Goal: Download file/media

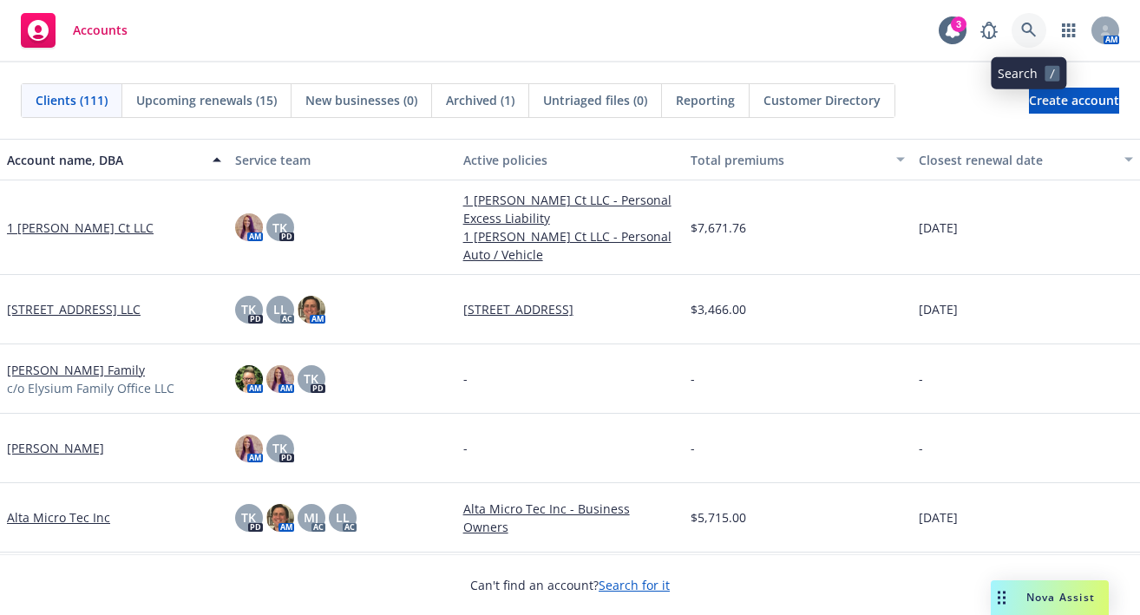
click at [1032, 18] on link at bounding box center [1029, 30] width 35 height 35
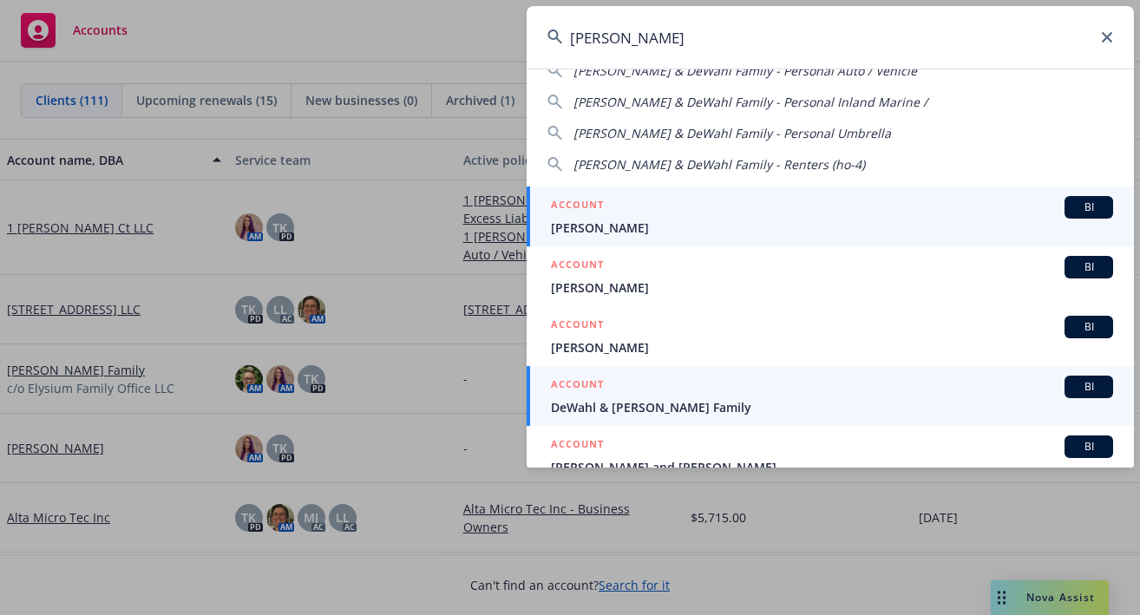
scroll to position [87, 0]
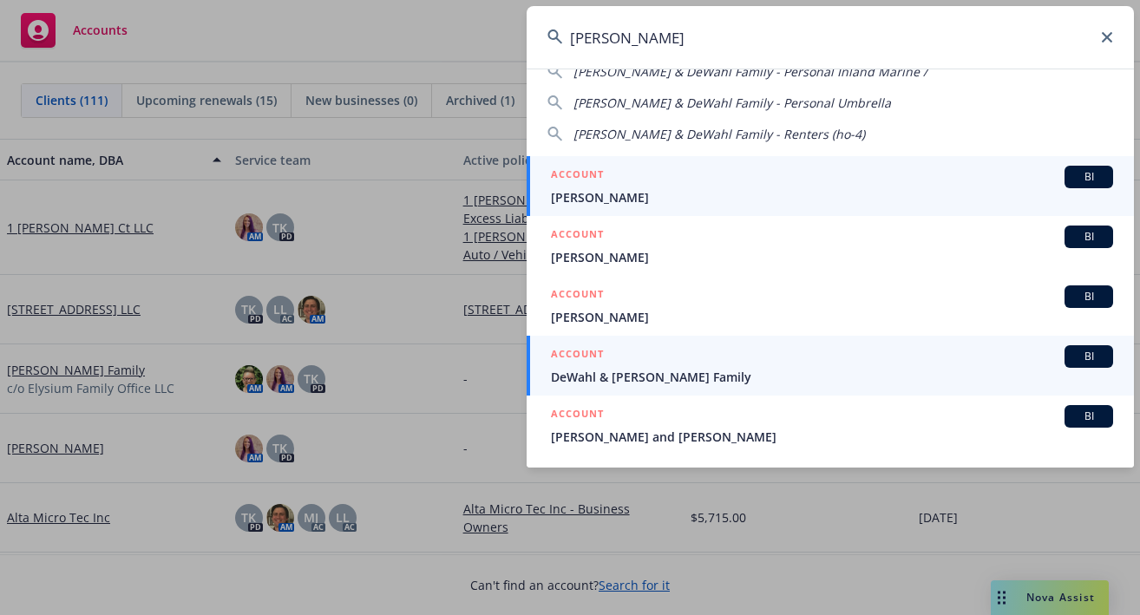
type input "romero"
click at [650, 371] on span "DeWahl & [PERSON_NAME] Family" at bounding box center [832, 377] width 562 height 18
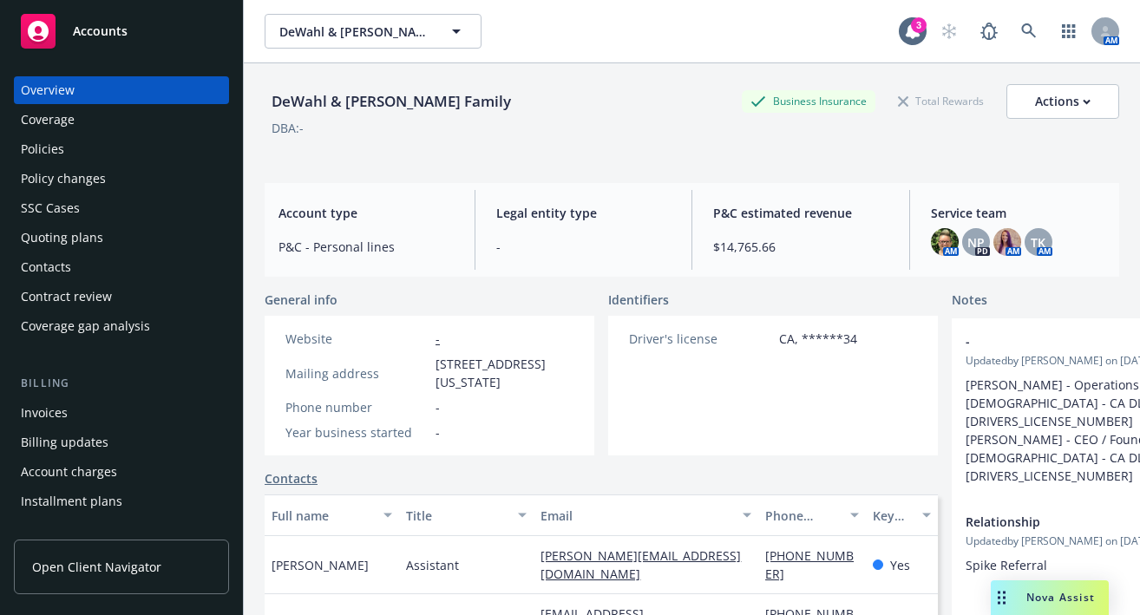
click at [64, 148] on div "Policies" at bounding box center [121, 149] width 201 height 28
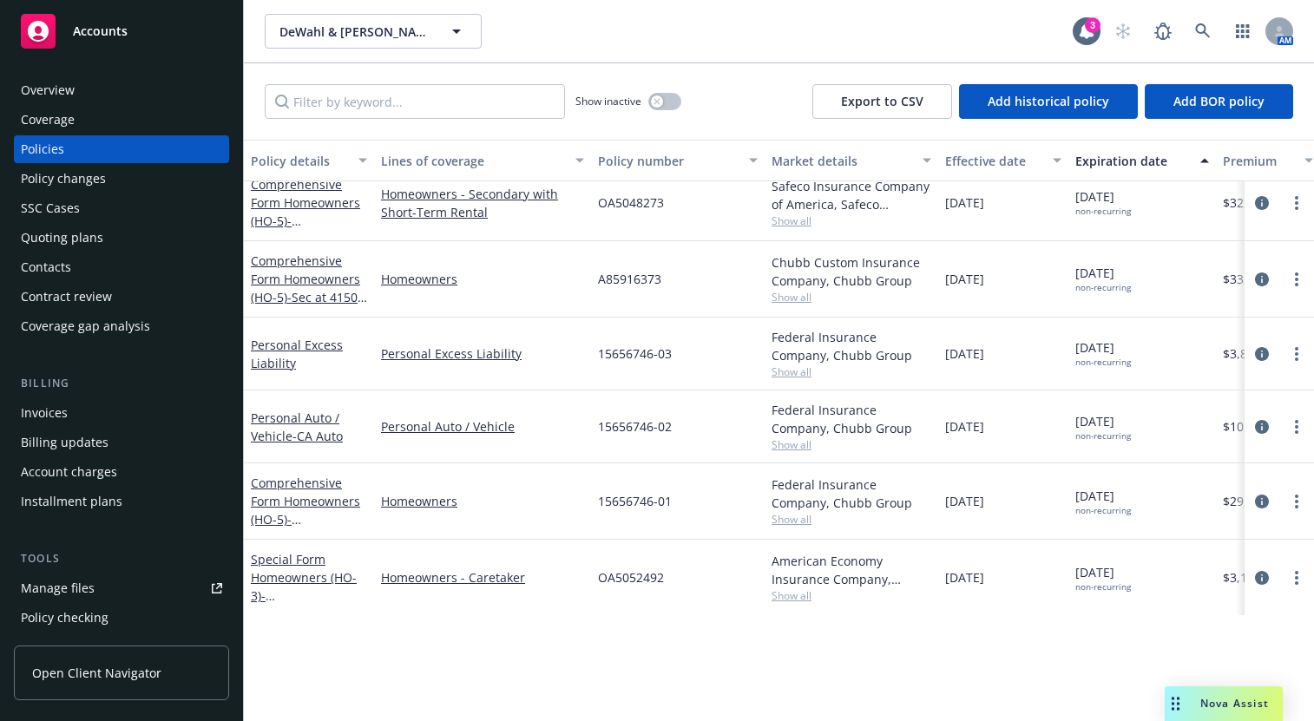
scroll to position [307, 0]
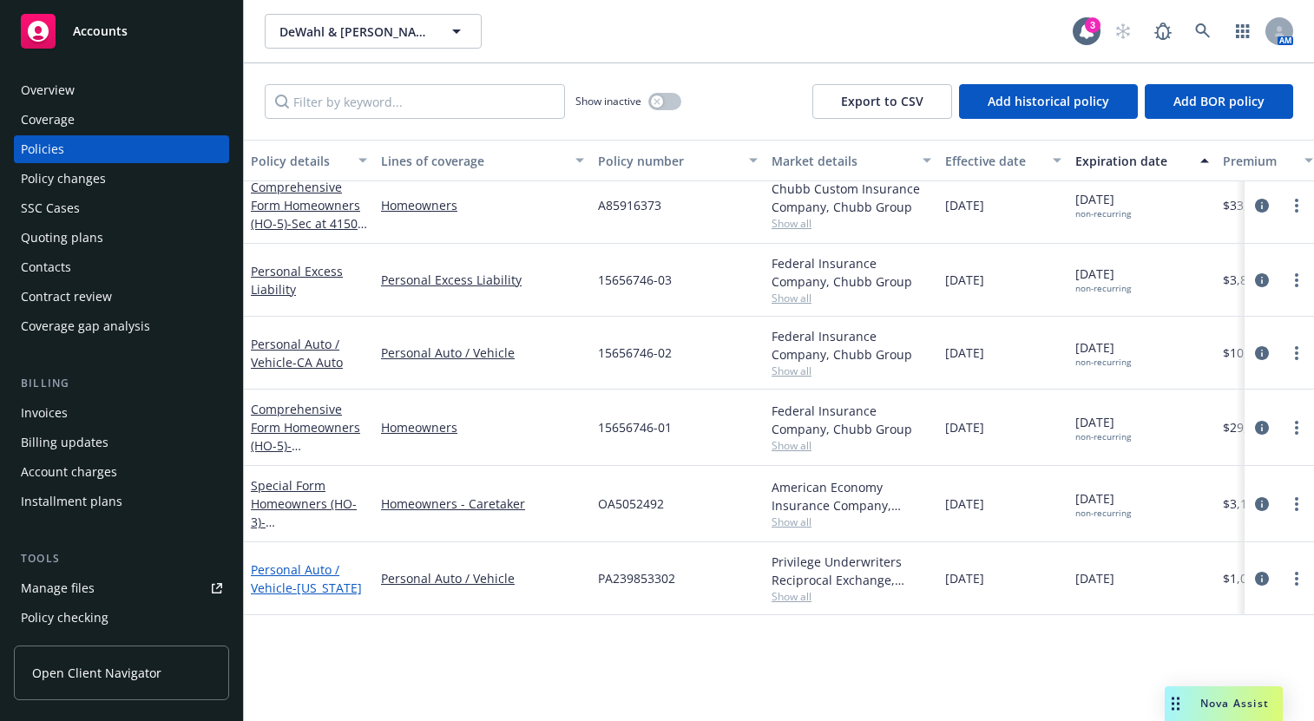
click at [312, 567] on link "Personal Auto / Vehicle - Utah" at bounding box center [306, 578] width 111 height 35
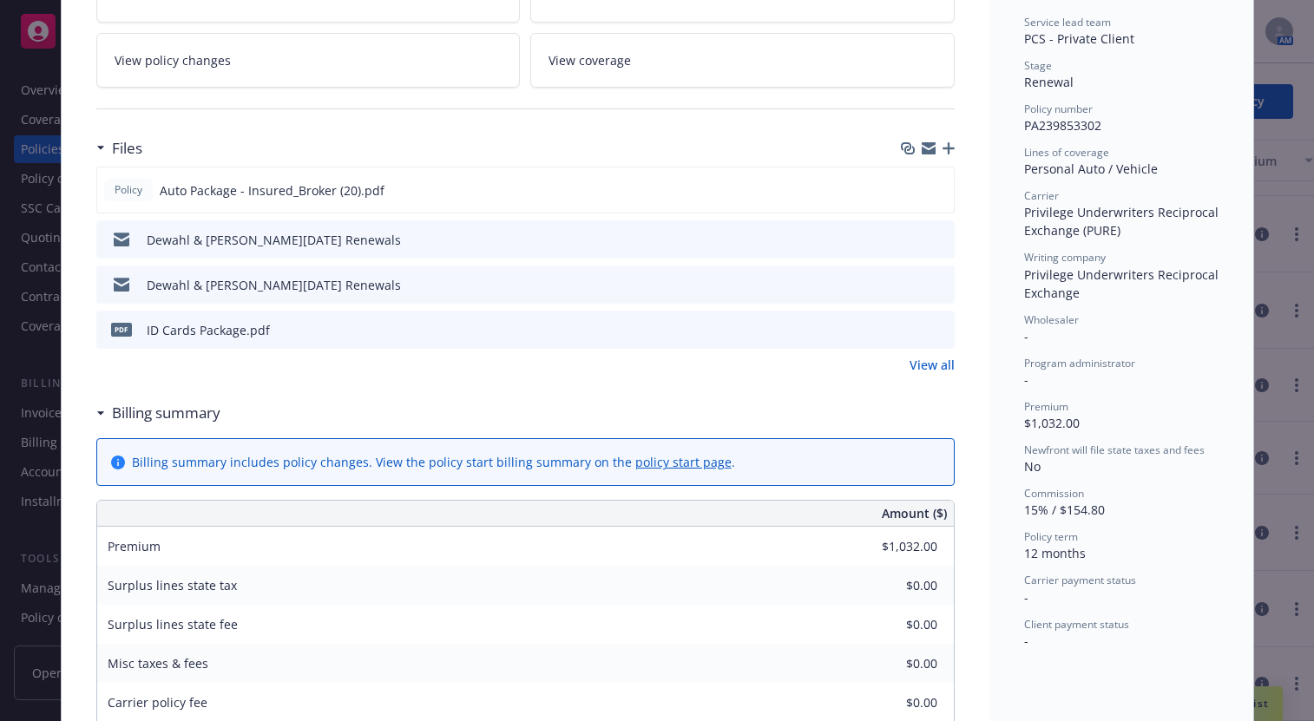
scroll to position [347, 0]
click at [920, 363] on link "View all" at bounding box center [931, 363] width 45 height 18
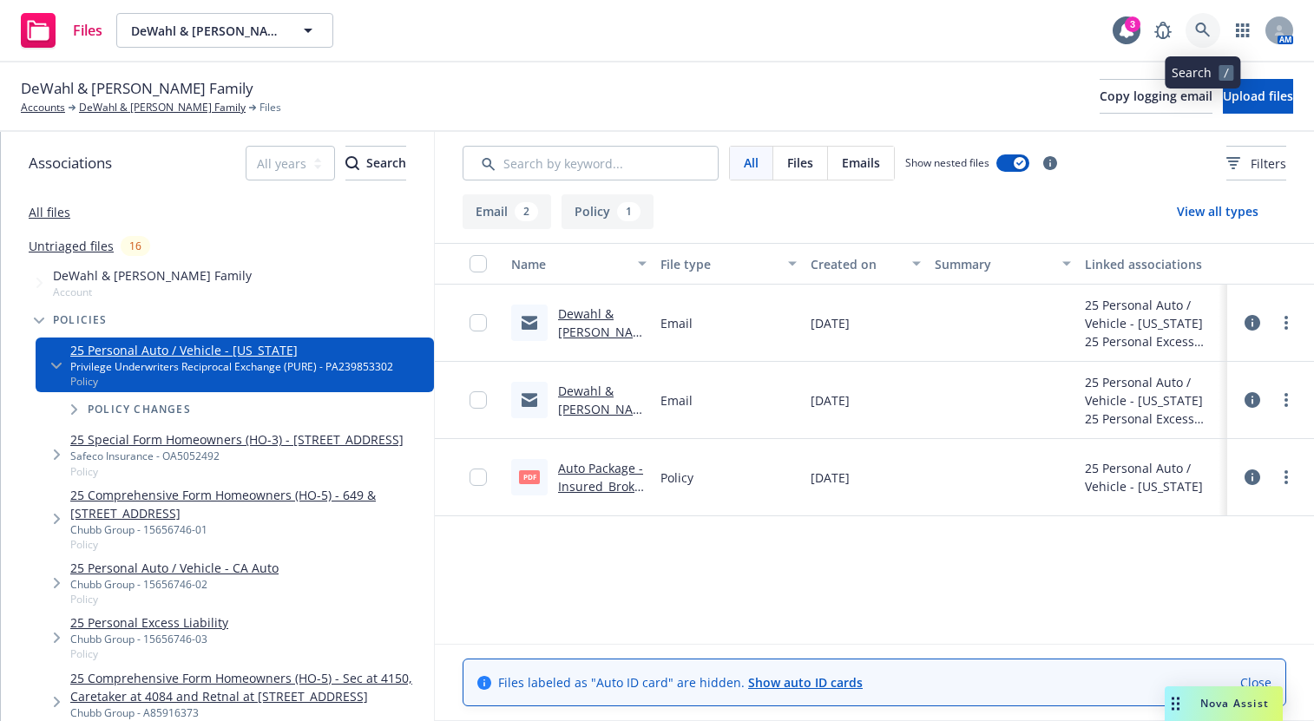
click at [1198, 22] on link at bounding box center [1202, 30] width 35 height 35
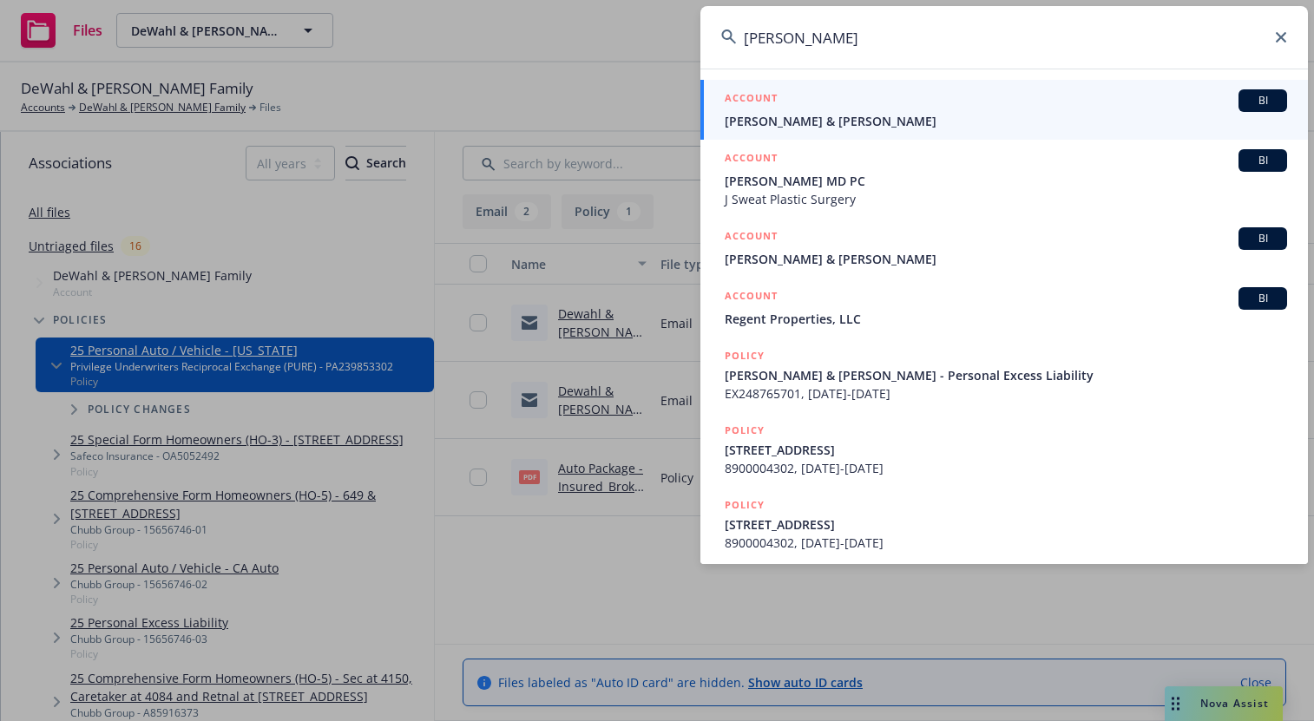
type input "[PERSON_NAME]"
click at [757, 108] on h5 "ACCOUNT" at bounding box center [751, 99] width 53 height 21
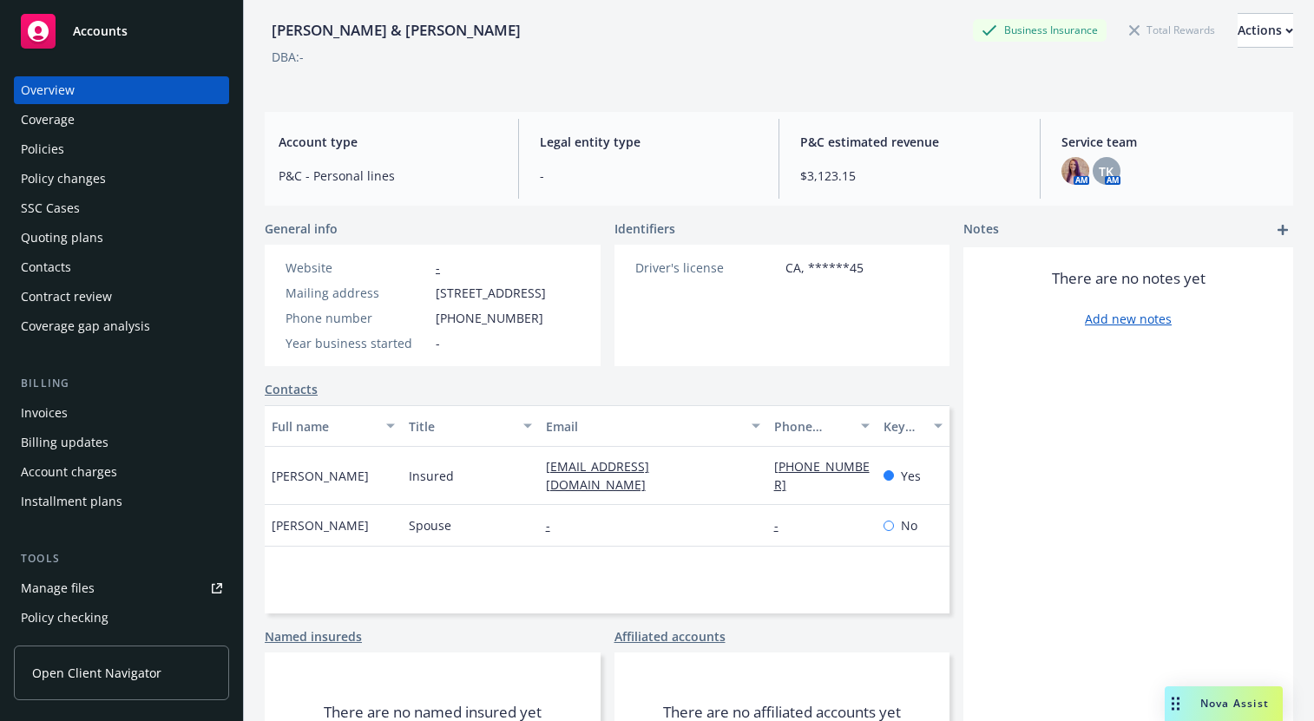
scroll to position [174, 0]
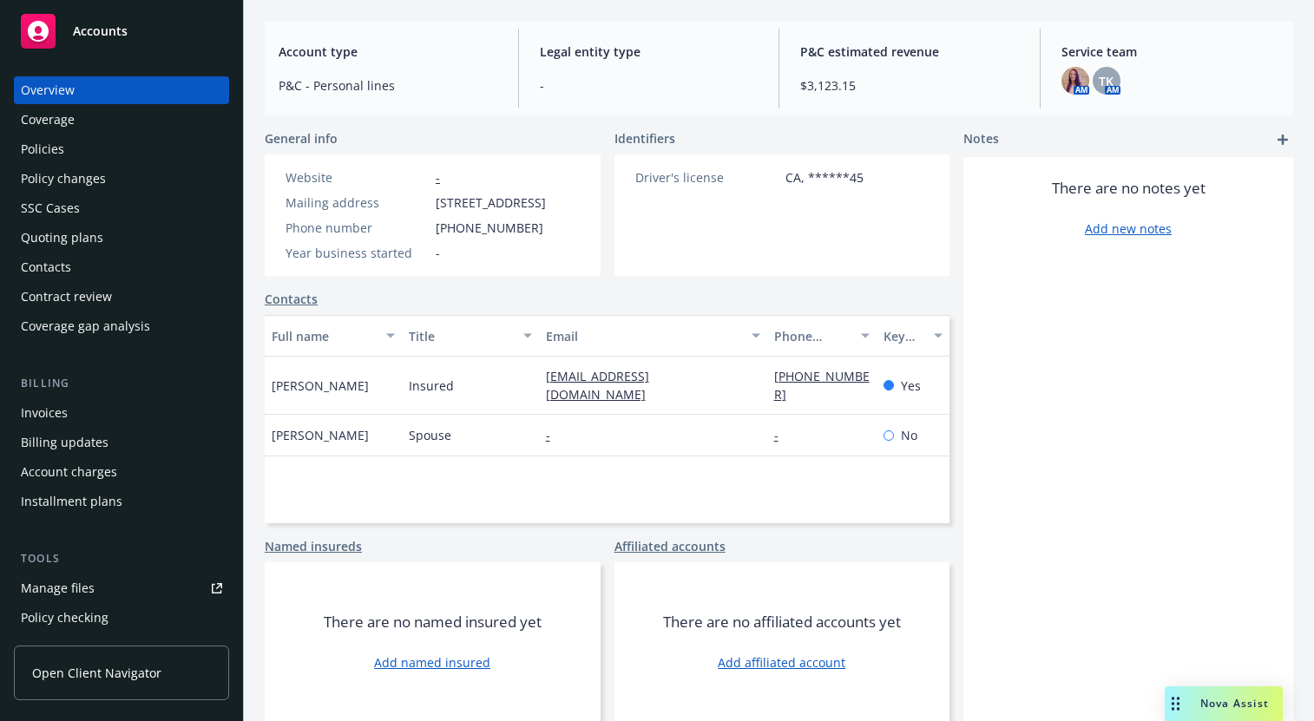
click at [69, 148] on div "Policies" at bounding box center [121, 149] width 201 height 28
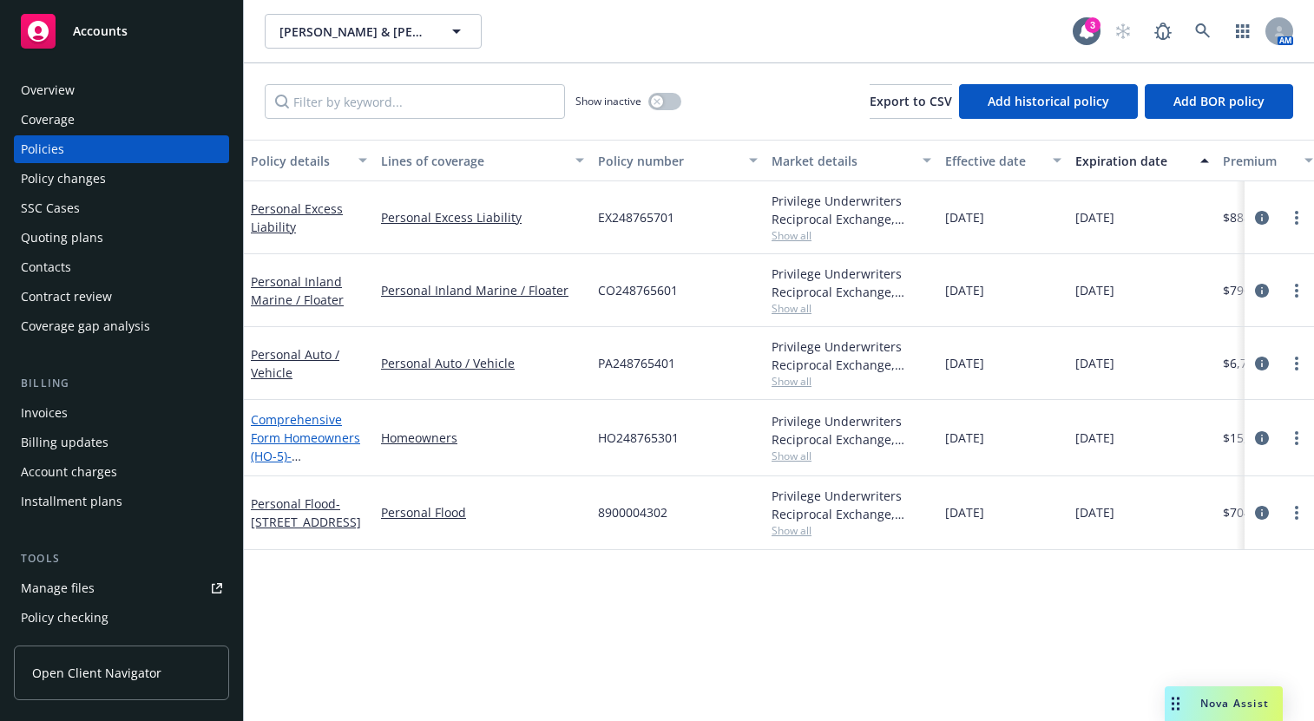
click at [306, 438] on link "Comprehensive Form Homeowners (HO-5) - [STREET_ADDRESS]" at bounding box center [306, 446] width 110 height 71
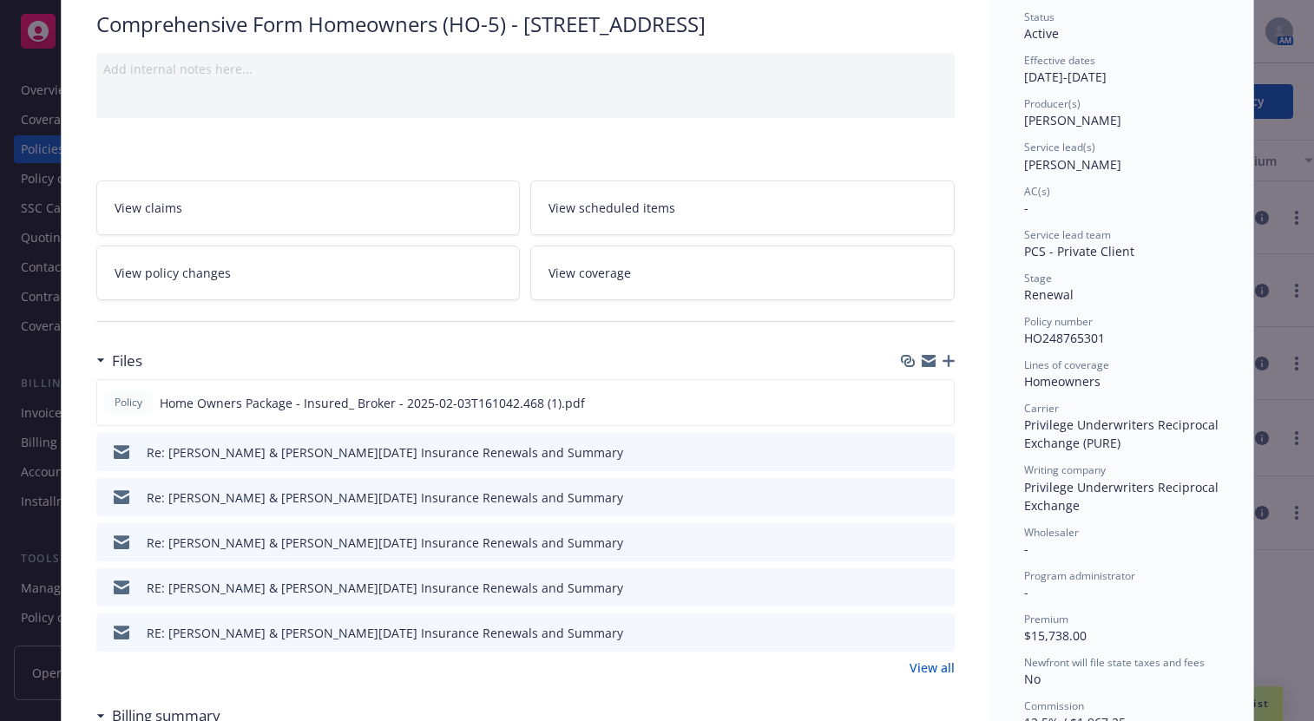
scroll to position [174, 0]
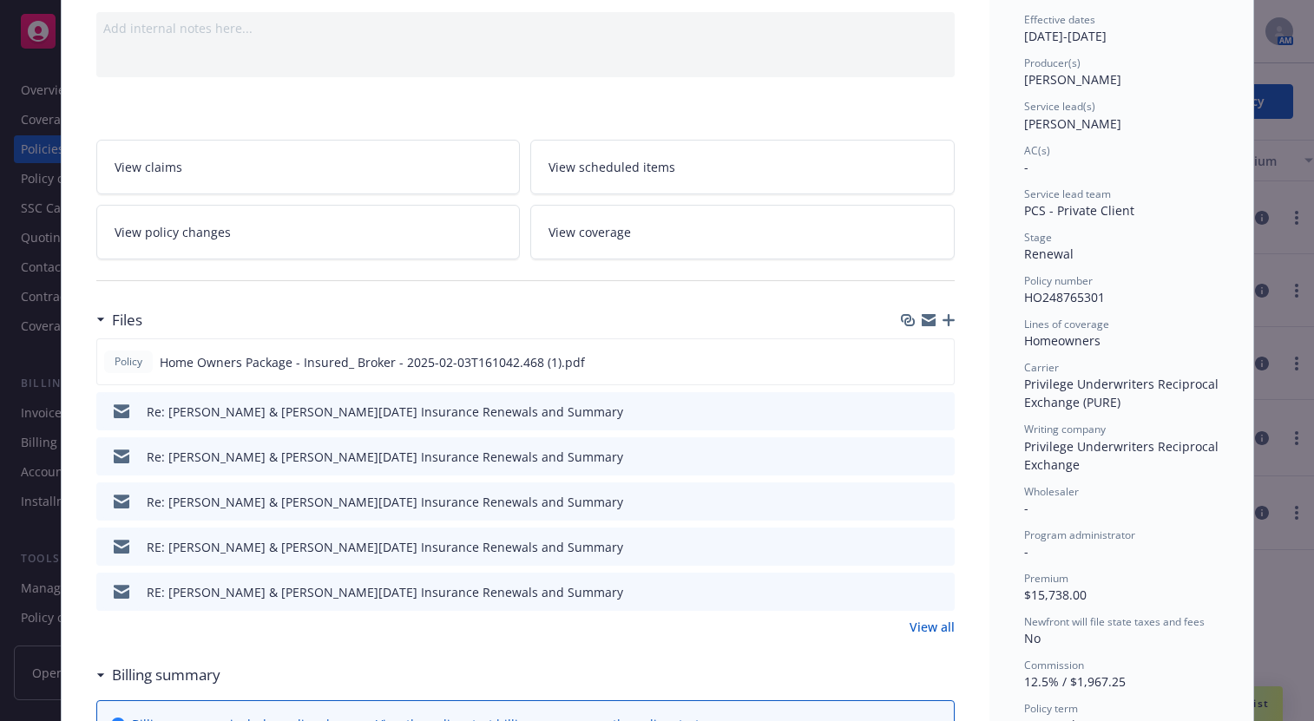
click at [120, 410] on icon at bounding box center [122, 411] width 16 height 16
click at [119, 413] on icon at bounding box center [122, 413] width 16 height 9
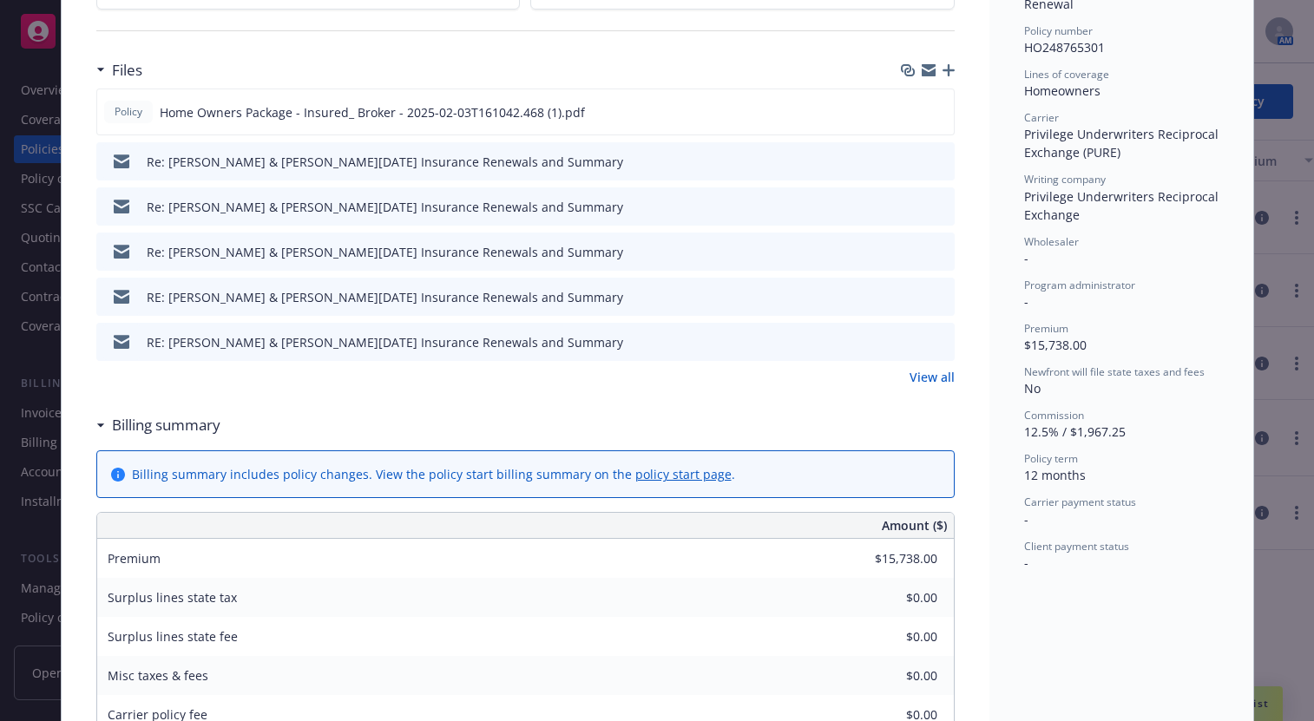
scroll to position [521, 0]
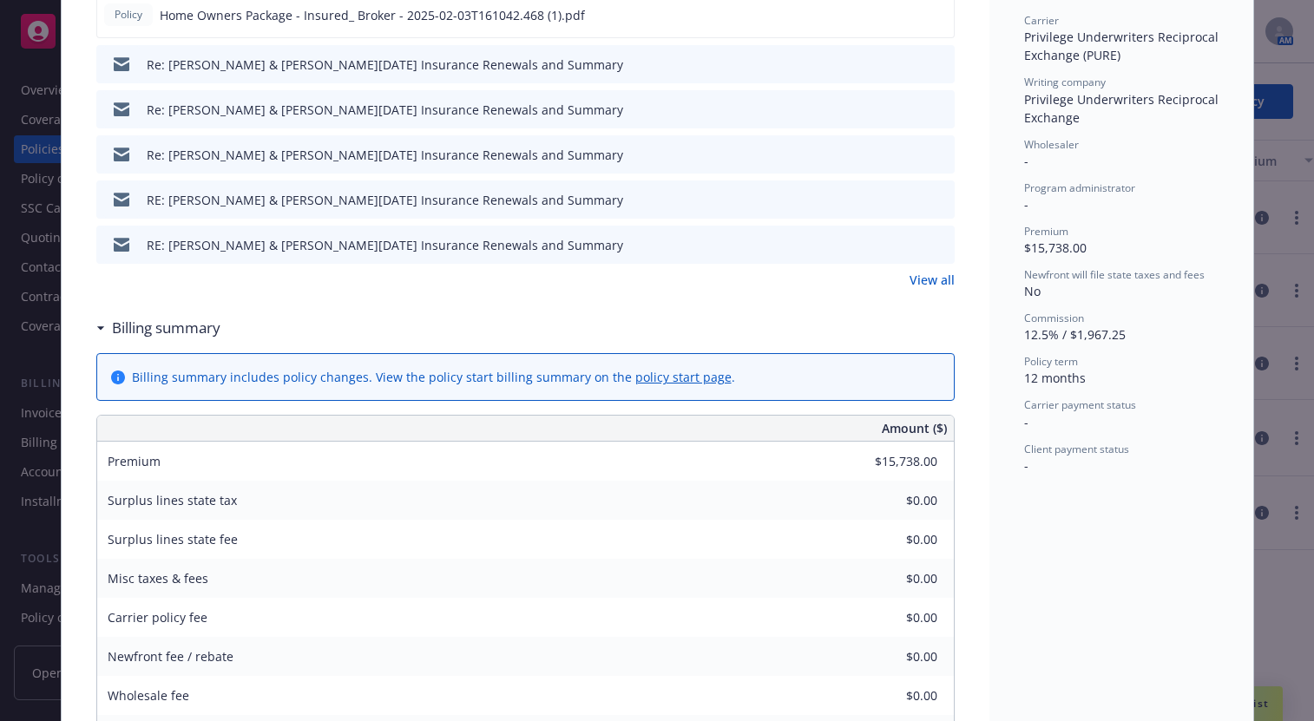
click at [114, 61] on icon at bounding box center [122, 60] width 16 height 7
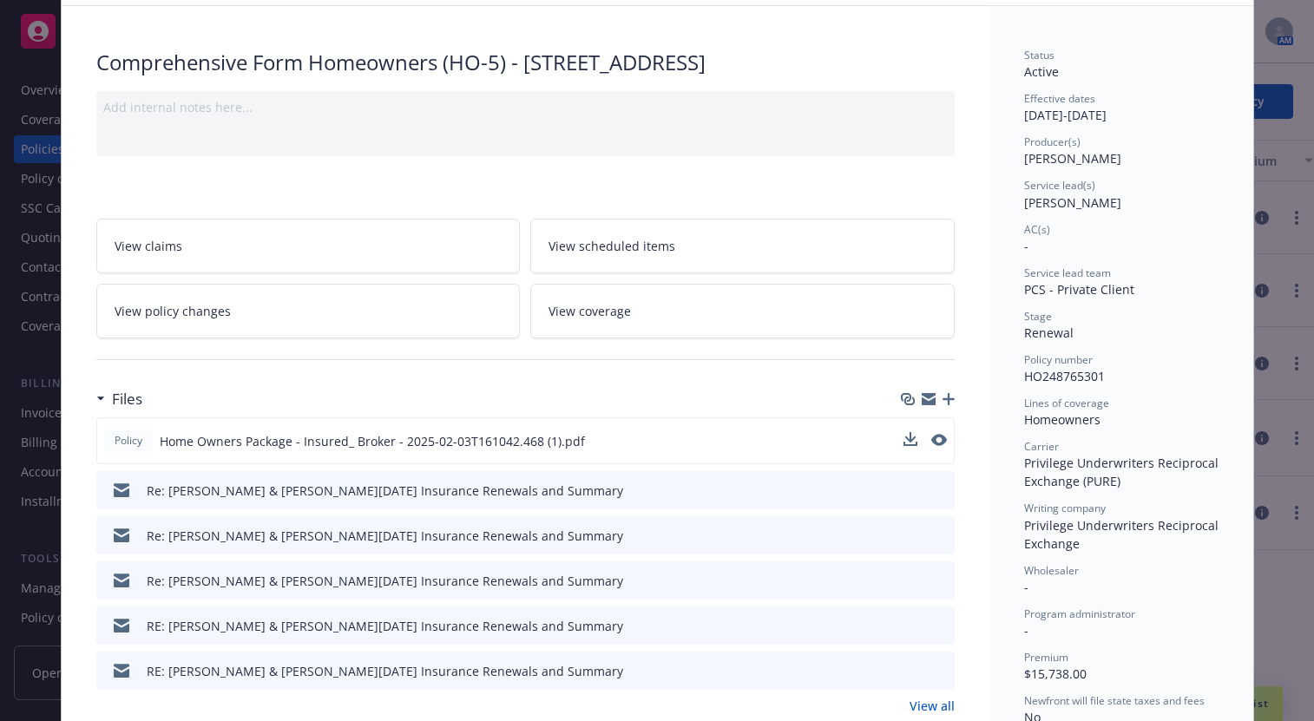
scroll to position [174, 0]
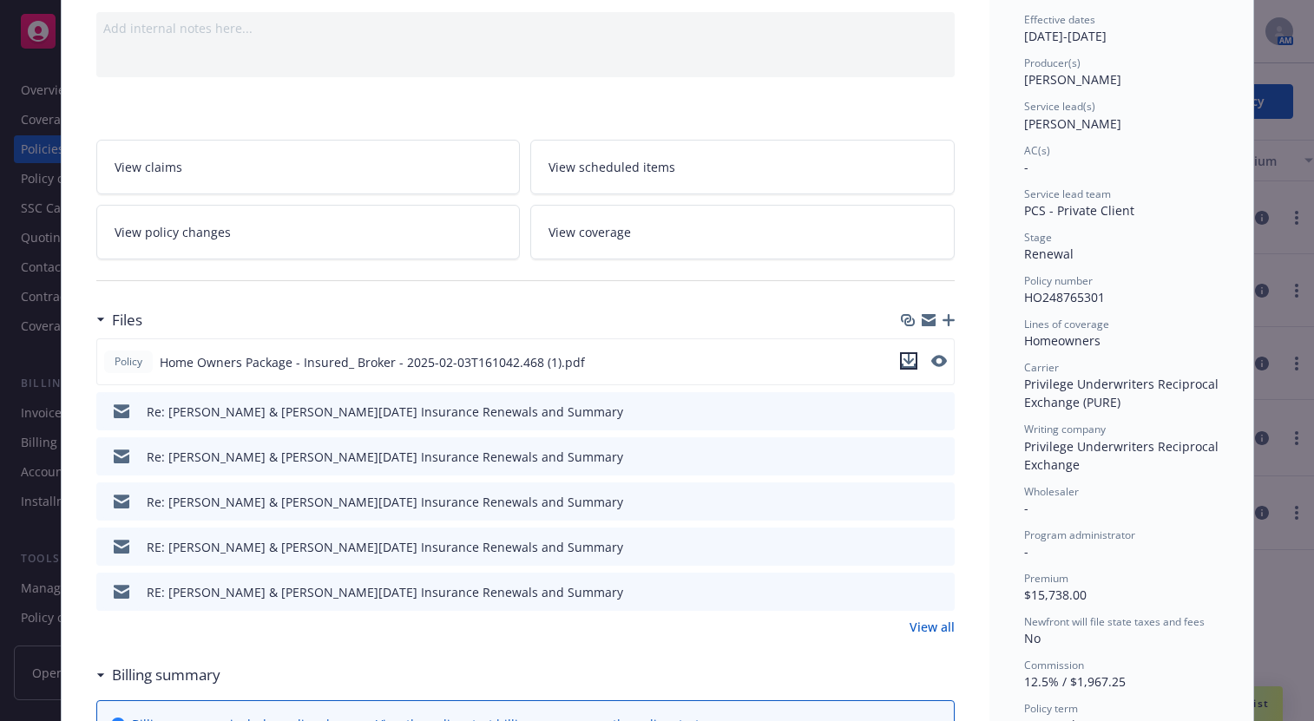
click at [902, 364] on icon "download file" at bounding box center [909, 361] width 14 height 14
